Goal: Find specific page/section: Find specific page/section

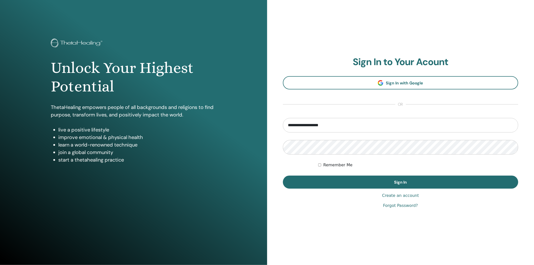
click at [355, 125] on input "**********" at bounding box center [400, 125] width 235 height 15
type input "**********"
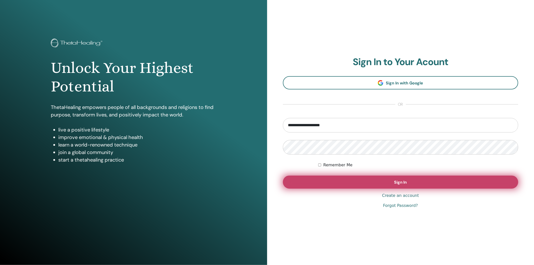
click at [356, 180] on button "Sign In" at bounding box center [400, 181] width 235 height 13
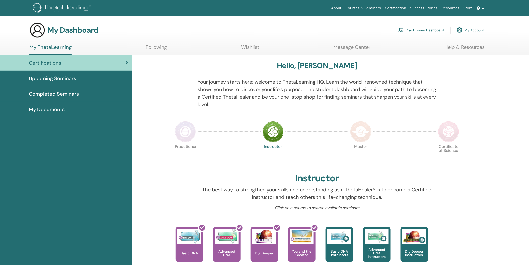
click at [74, 91] on span "Completed Seminars" at bounding box center [54, 94] width 50 height 8
